Goal: Transaction & Acquisition: Subscribe to service/newsletter

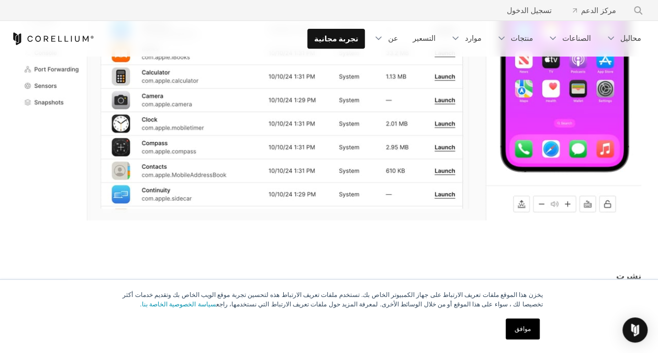
scroll to position [419, 0]
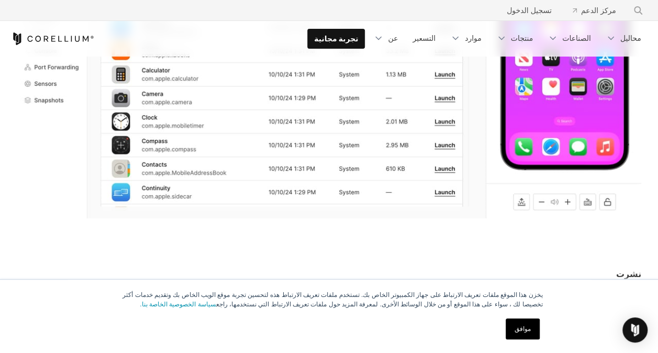
click at [517, 330] on link "موافق" at bounding box center [523, 328] width 34 height 21
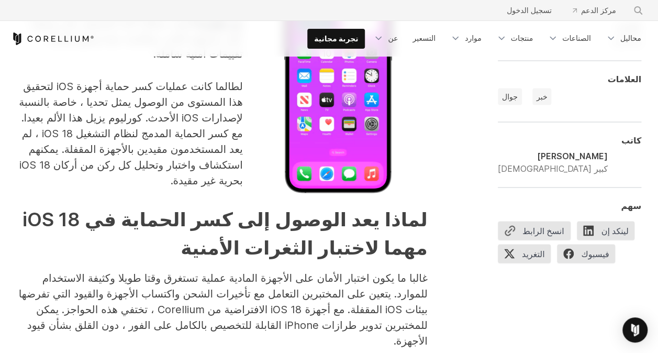
scroll to position [1027, 0]
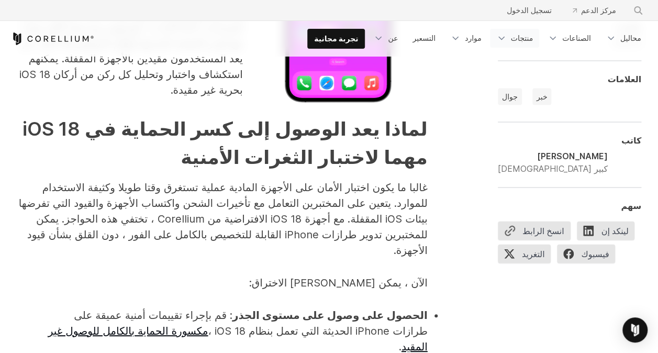
click at [506, 38] on icon "قائمة التنقل" at bounding box center [501, 38] width 10 height 10
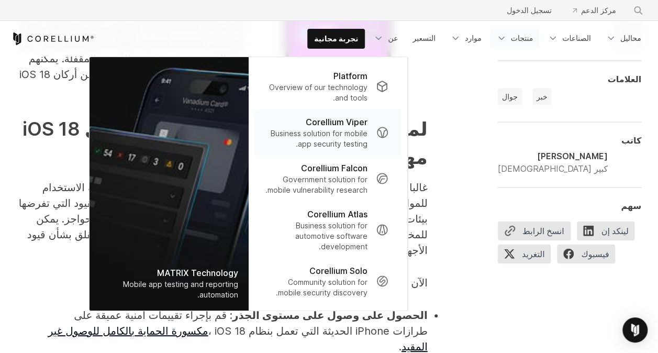
click at [318, 127] on p "Corellium Viper" at bounding box center [337, 122] width 62 height 13
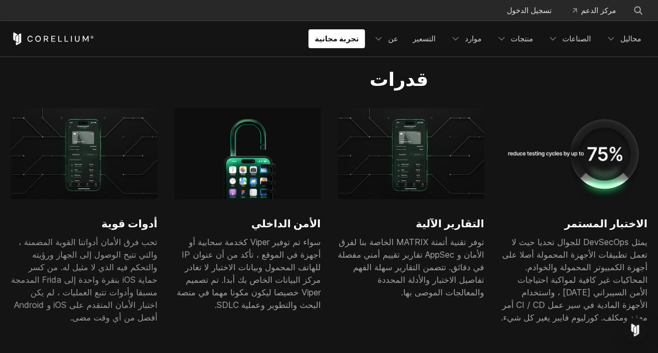
scroll to position [587, 0]
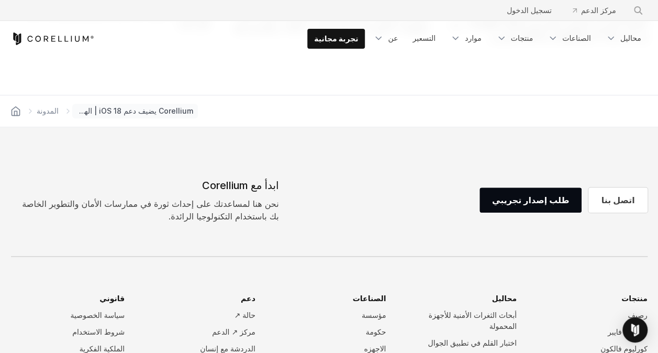
scroll to position [2430, 0]
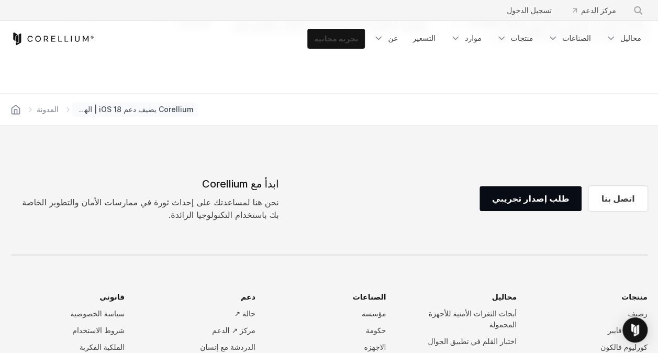
click at [348, 40] on link "تجربة مجانية" at bounding box center [336, 38] width 57 height 19
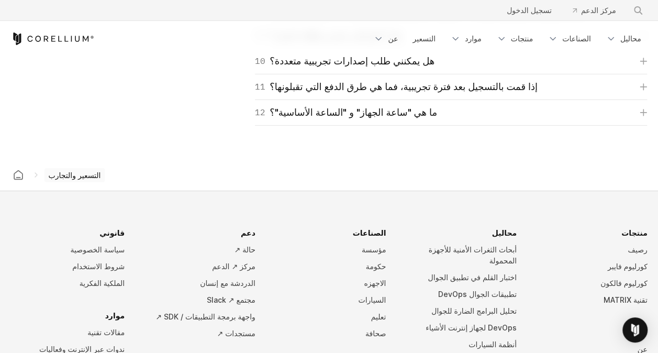
scroll to position [1864, 0]
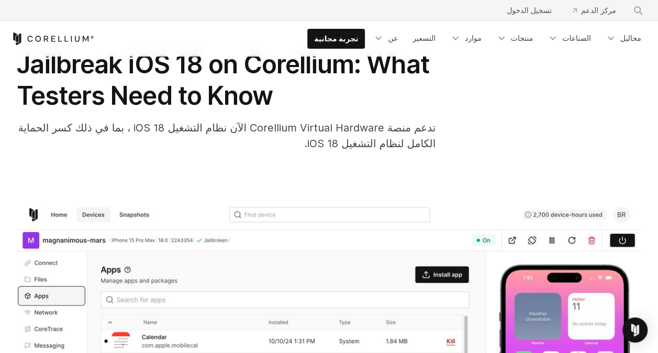
scroll to position [42, 0]
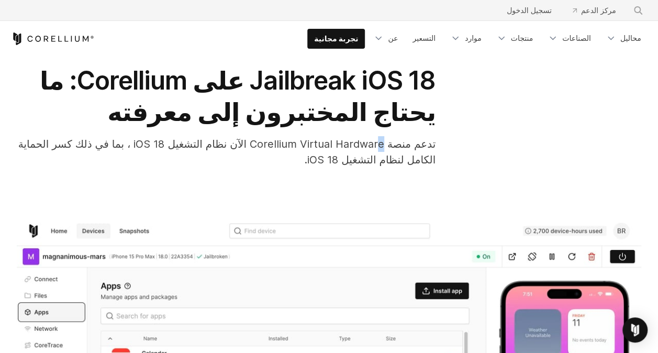
drag, startPoint x: 383, startPoint y: 144, endPoint x: 378, endPoint y: 138, distance: 8.2
click at [378, 138] on span "تدعم منصة Corellium Virtual Hardware الآن نظام التشغيل iOS 18 ، بما في ذلك كسر …" at bounding box center [226, 152] width 417 height 28
click at [301, 204] on div "Jailbreak iOS 18 على Corellium: ما يحتاج المختبرون إلى معرفته تدعم منصة Corelli…" at bounding box center [329, 330] width 658 height 631
drag, startPoint x: 383, startPoint y: 144, endPoint x: 253, endPoint y: 137, distance: 130.6
click at [253, 137] on div "تدعم منصة Corellium Virtual Hardware الآن نظام التشغيل iOS 18 ، بما في ذلك كسر …" at bounding box center [226, 151] width 419 height 31
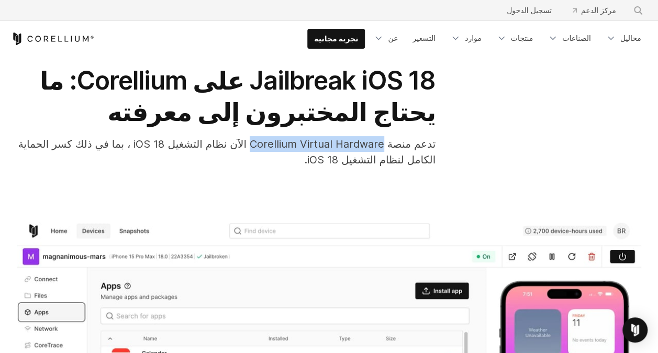
click at [291, 139] on span "تدعم منصة Corellium Virtual Hardware الآن نظام التشغيل iOS 18 ، بما في ذلك كسر …" at bounding box center [226, 152] width 417 height 28
drag, startPoint x: 381, startPoint y: 144, endPoint x: 252, endPoint y: 148, distance: 128.9
click at [252, 148] on span "تدعم منصة Corellium Virtual Hardware الآن نظام التشغيل iOS 18 ، بما في ذلك كسر …" at bounding box center [226, 152] width 417 height 28
click at [253, 148] on span "تدعم منصة Corellium Virtual Hardware الآن نظام التشغيل iOS 18 ، بما في ذلك كسر …" at bounding box center [226, 152] width 417 height 28
